Goal: Navigation & Orientation: Find specific page/section

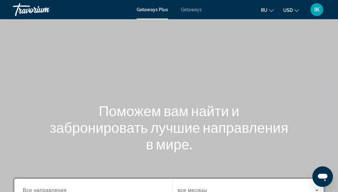
click at [318, 8] on span "IK" at bounding box center [316, 9] width 5 height 6
